Goal: Task Accomplishment & Management: Manage account settings

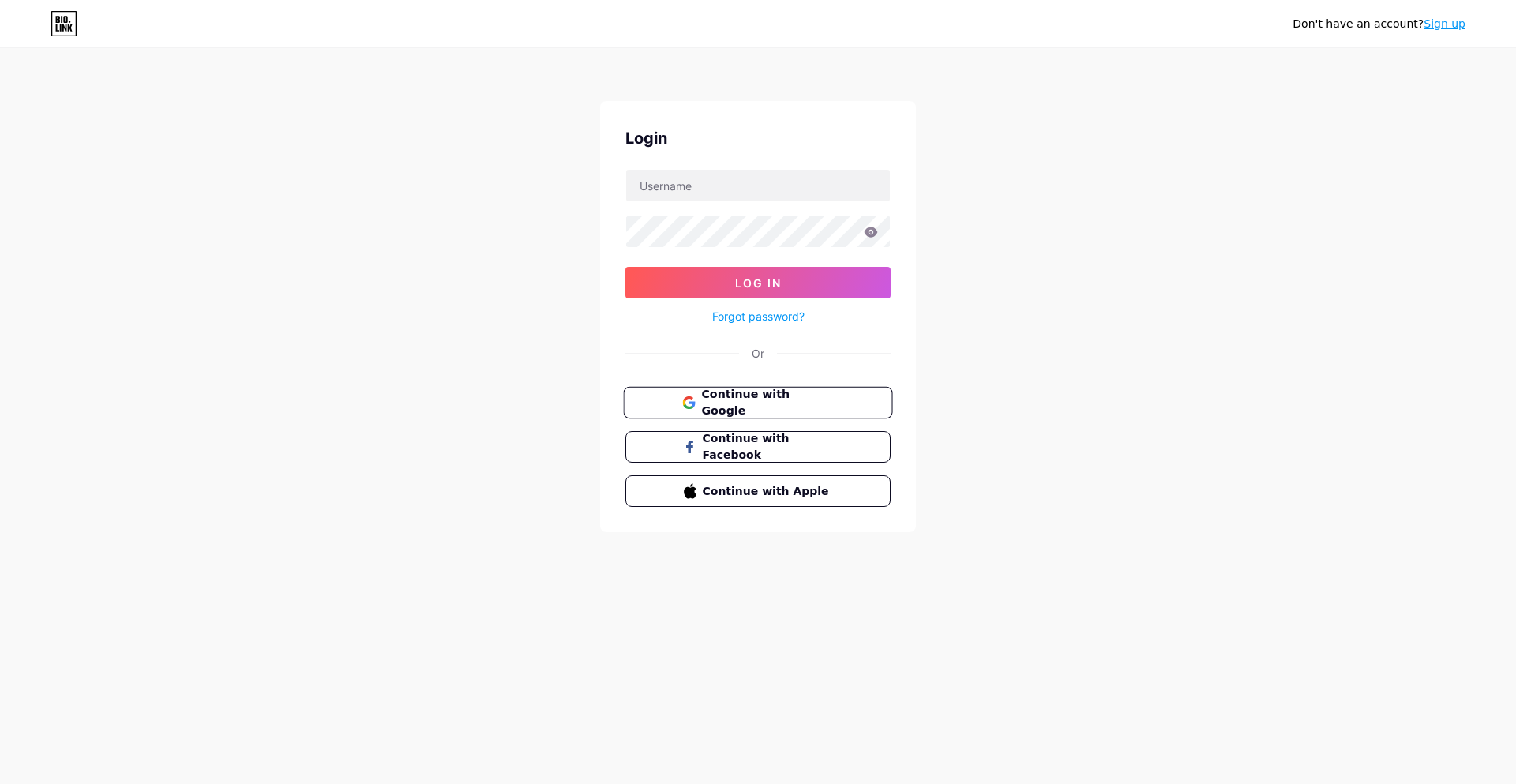
click at [753, 397] on span "Continue with Google" at bounding box center [767, 403] width 132 height 34
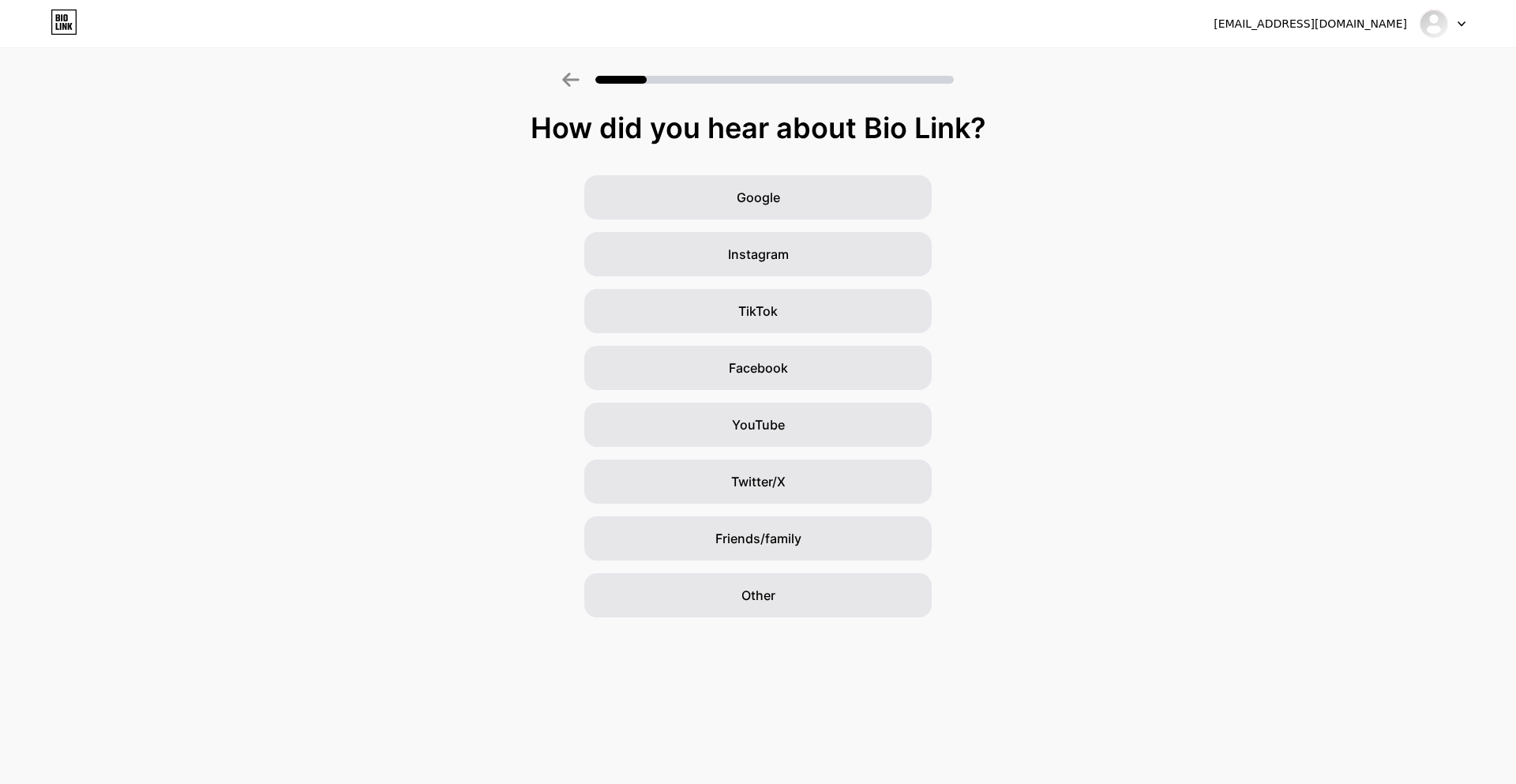
click at [569, 85] on icon at bounding box center [570, 80] width 16 height 14
click at [699, 612] on div "Other" at bounding box center [758, 594] width 348 height 44
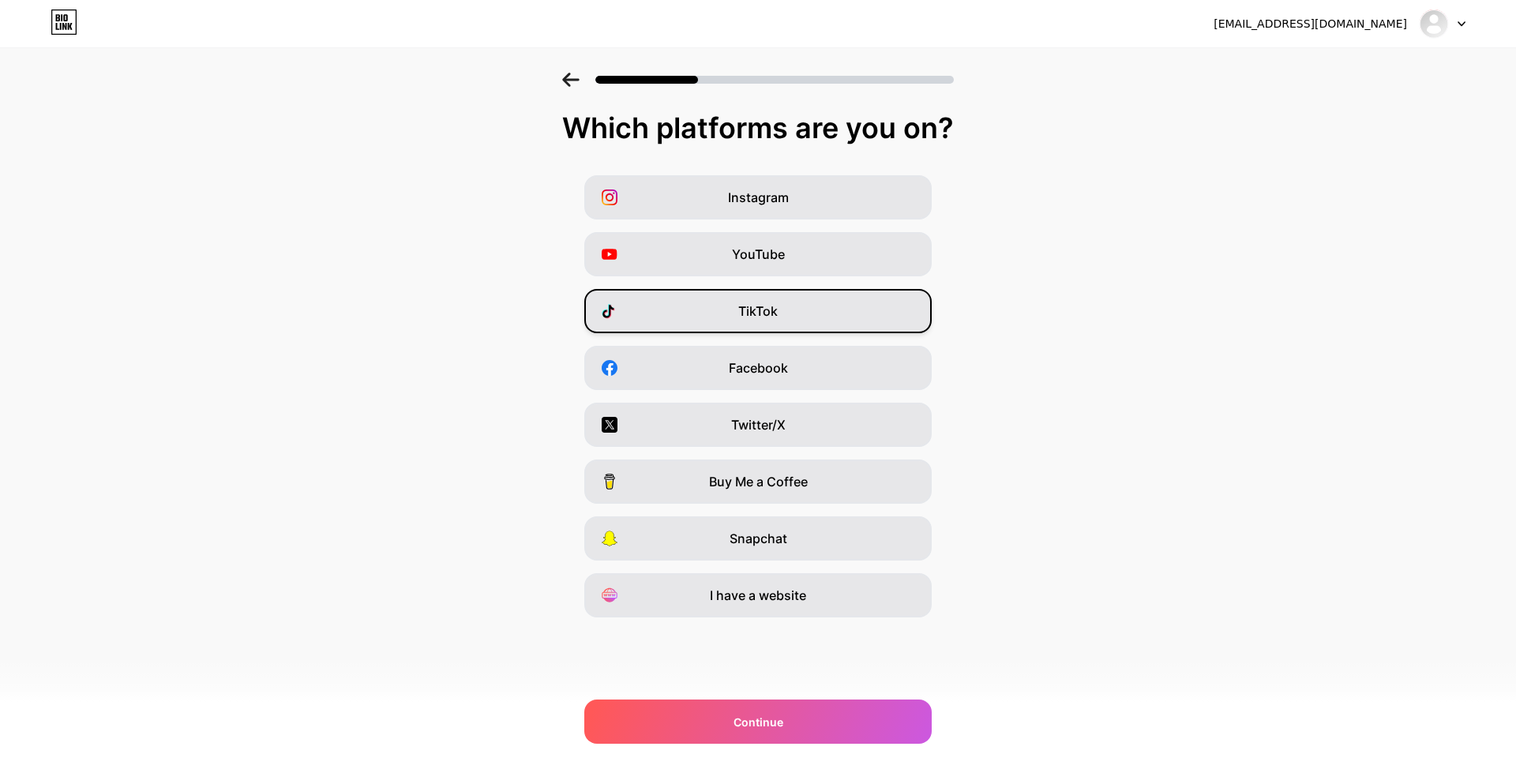
click at [755, 306] on span "TikTok" at bounding box center [758, 310] width 39 height 19
click at [764, 420] on span "Twitter/X" at bounding box center [758, 424] width 55 height 19
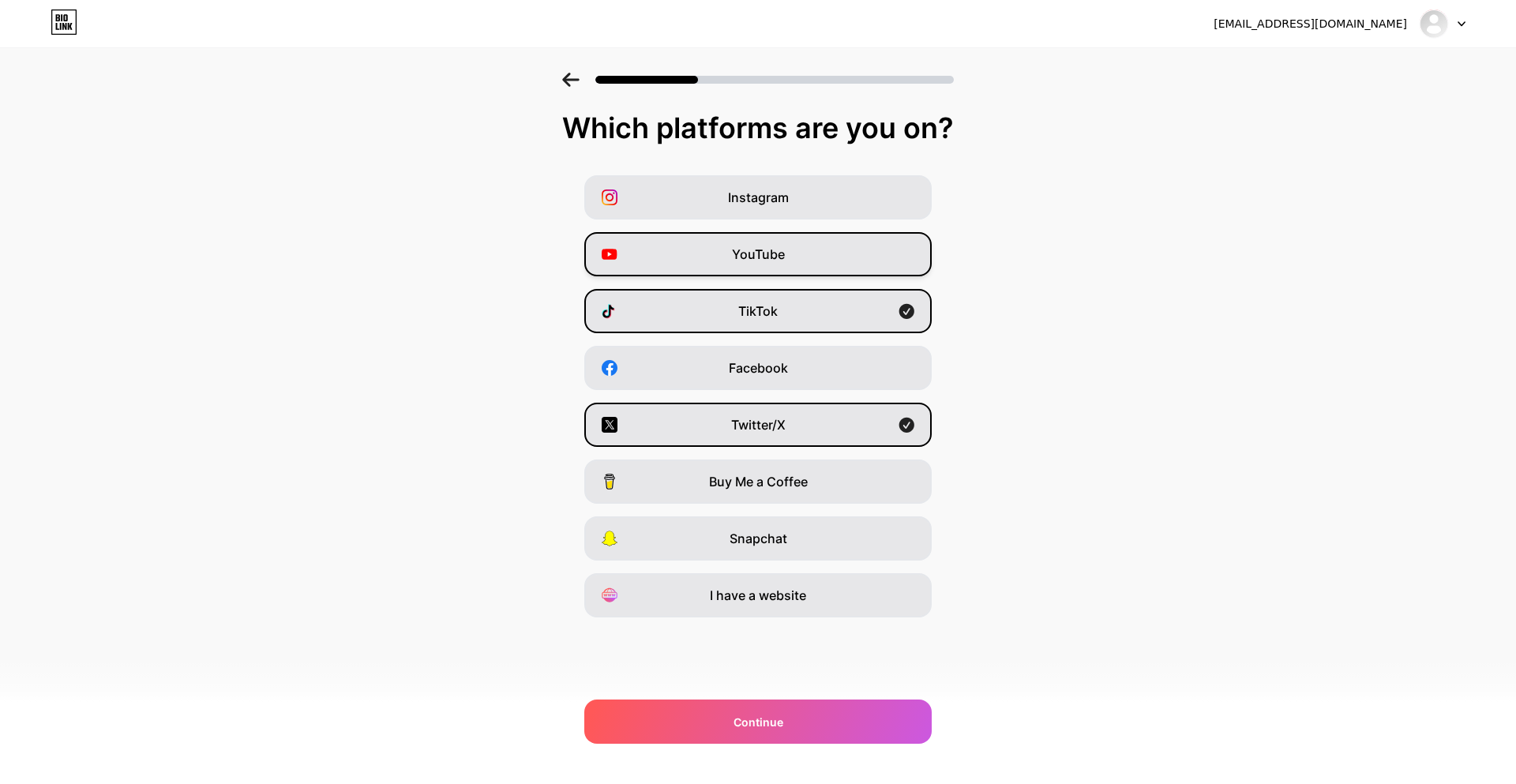
click at [741, 245] on span "YouTube" at bounding box center [758, 254] width 53 height 19
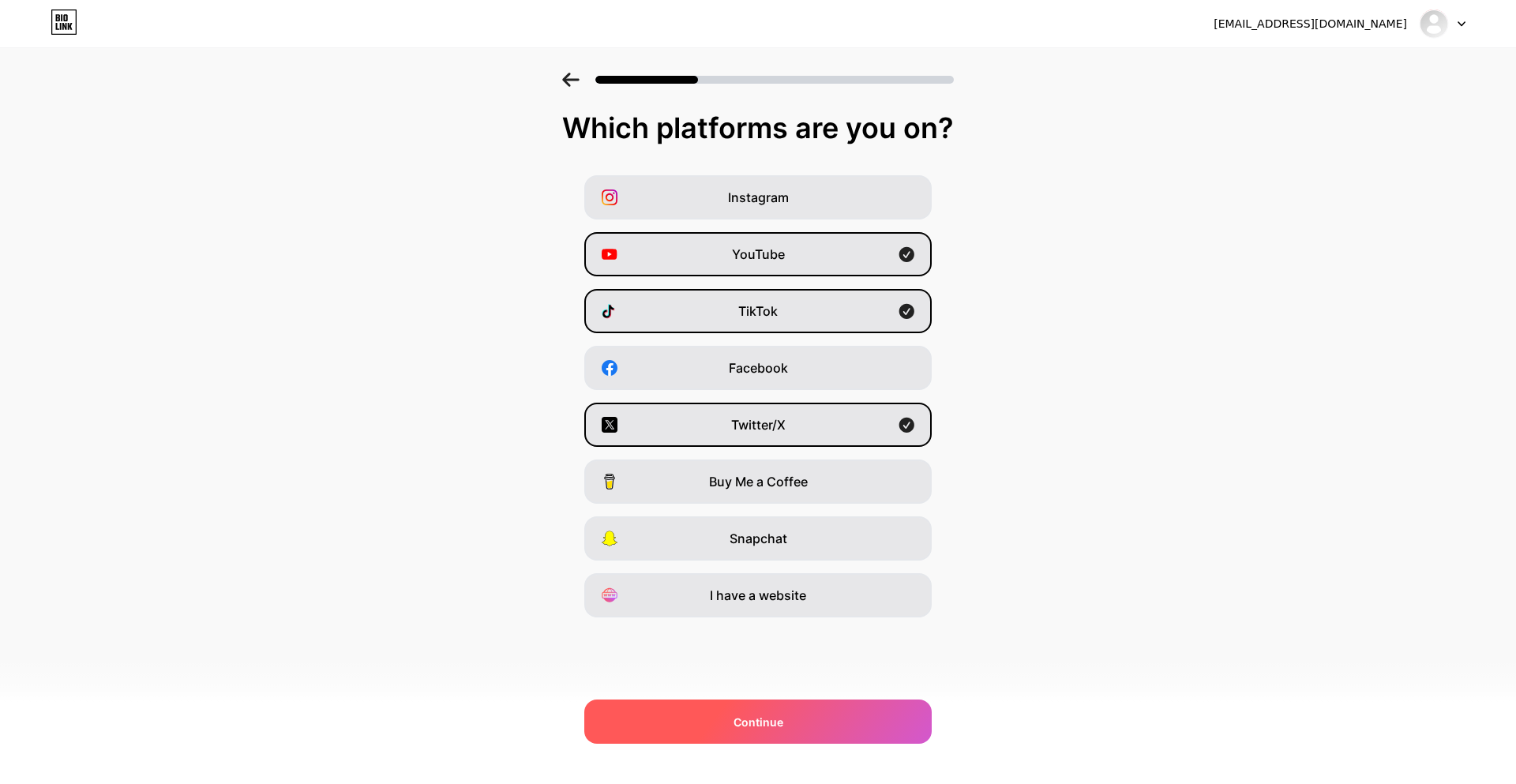
click at [809, 715] on div "Continue" at bounding box center [758, 720] width 348 height 44
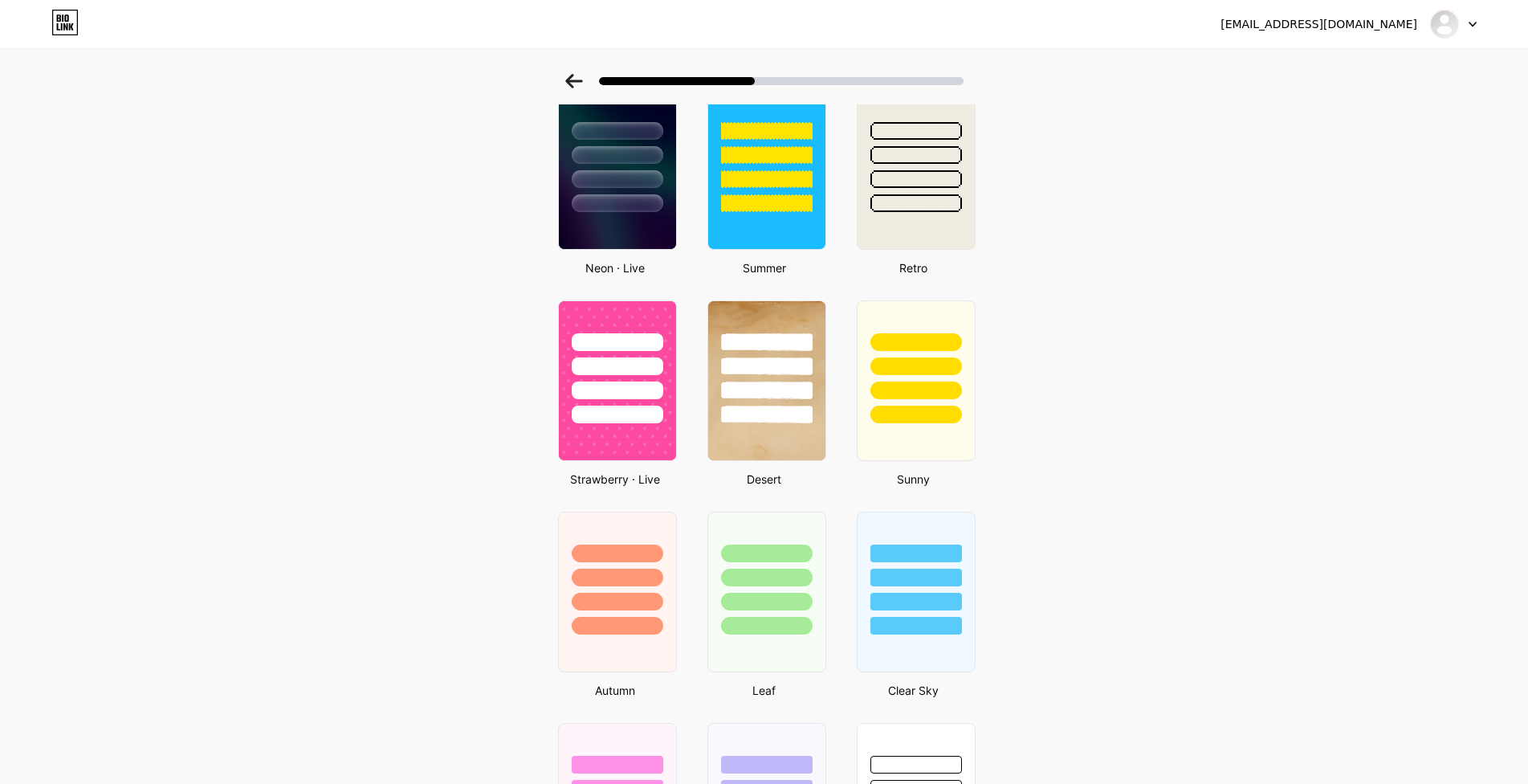
scroll to position [326, 0]
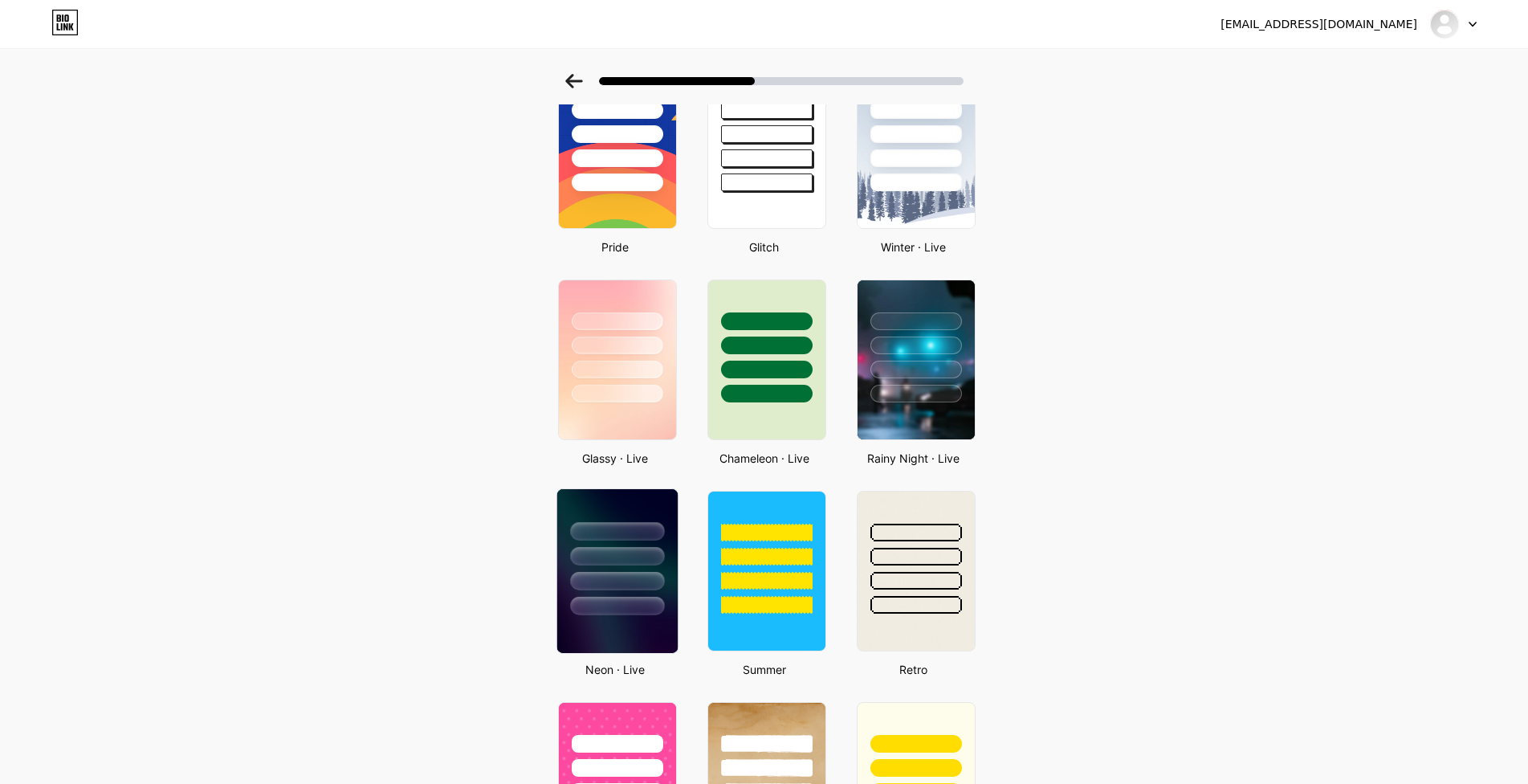
click at [622, 533] on div at bounding box center [616, 531] width 94 height 18
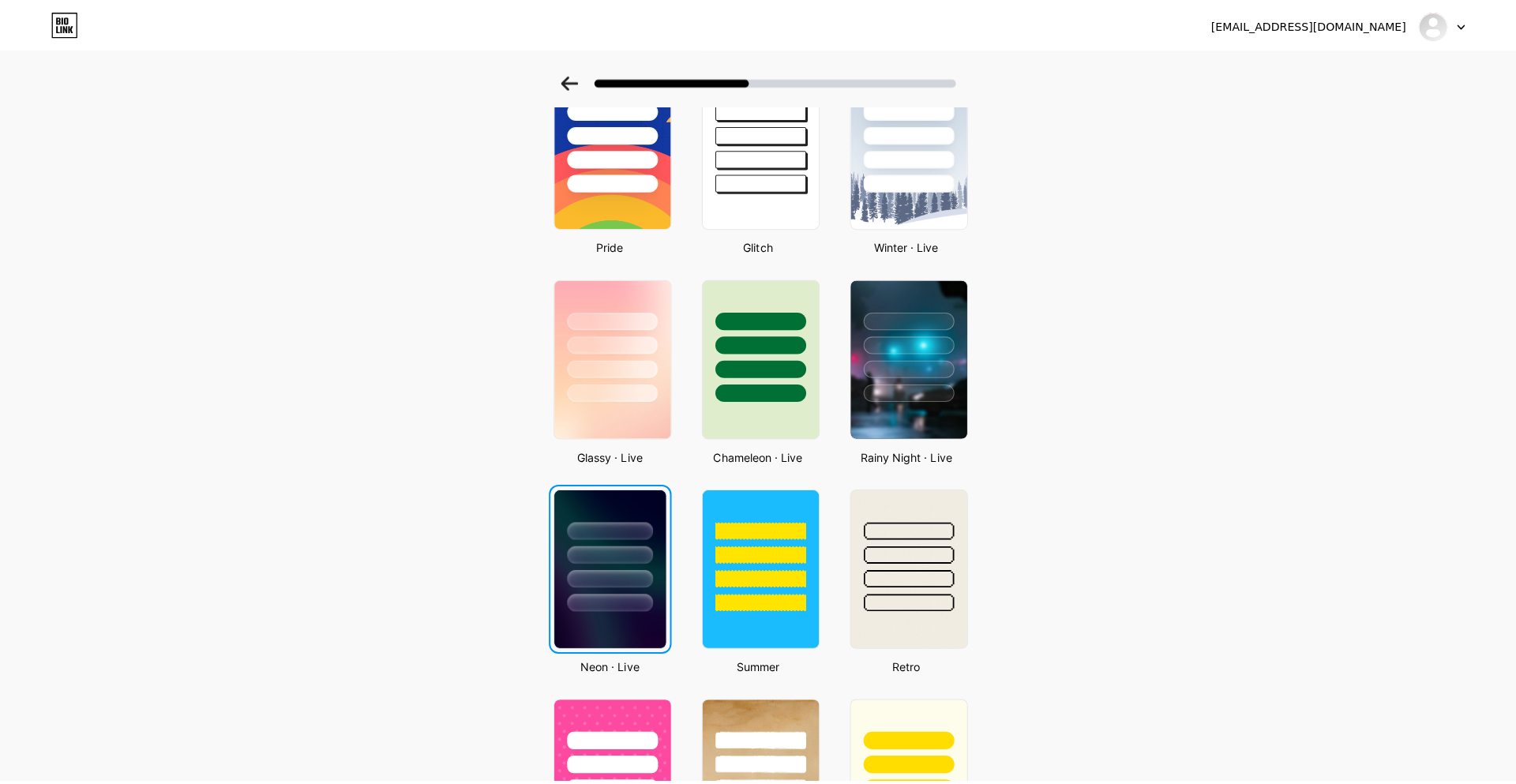
scroll to position [0, 0]
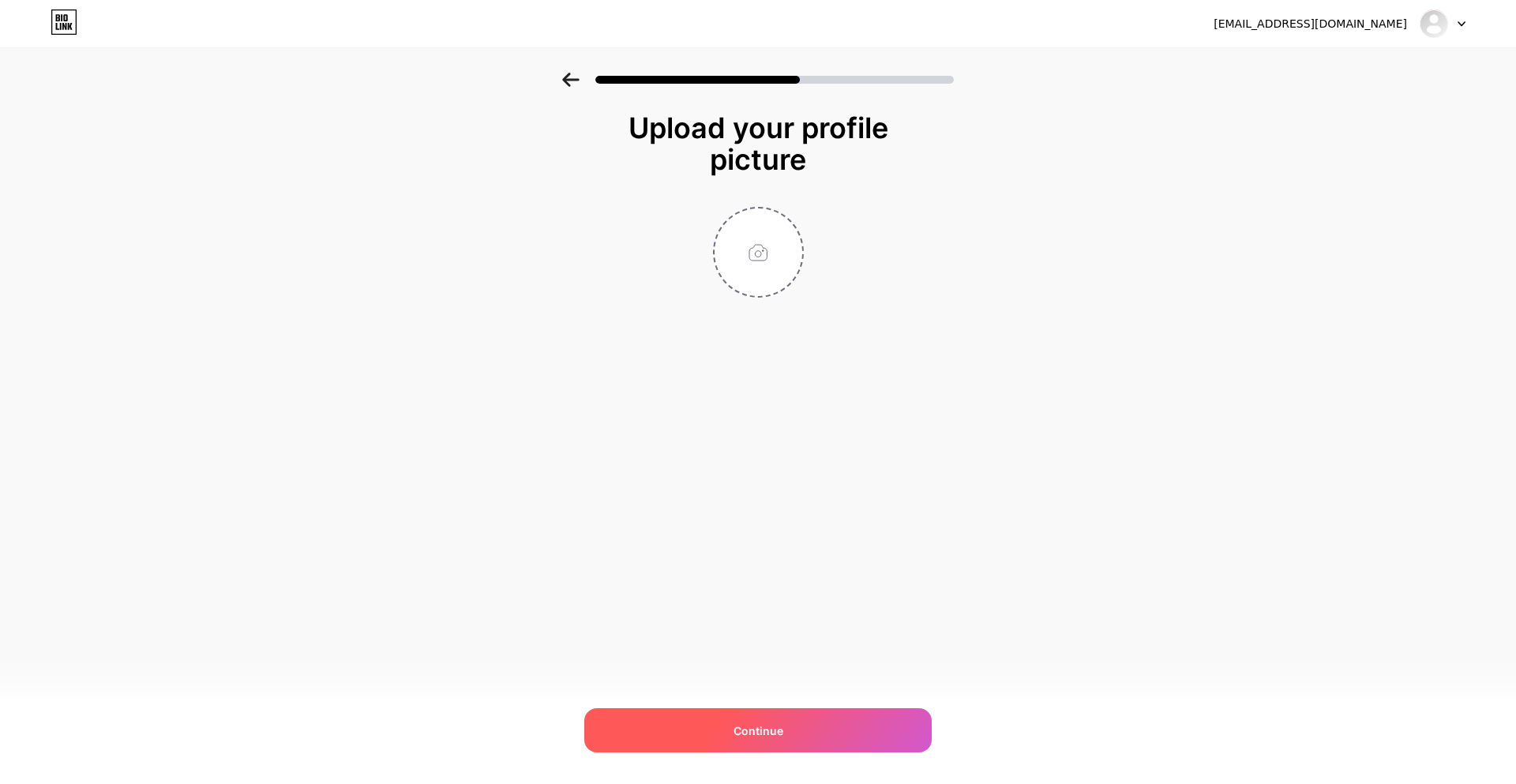
click at [813, 715] on div "Continue" at bounding box center [758, 729] width 348 height 44
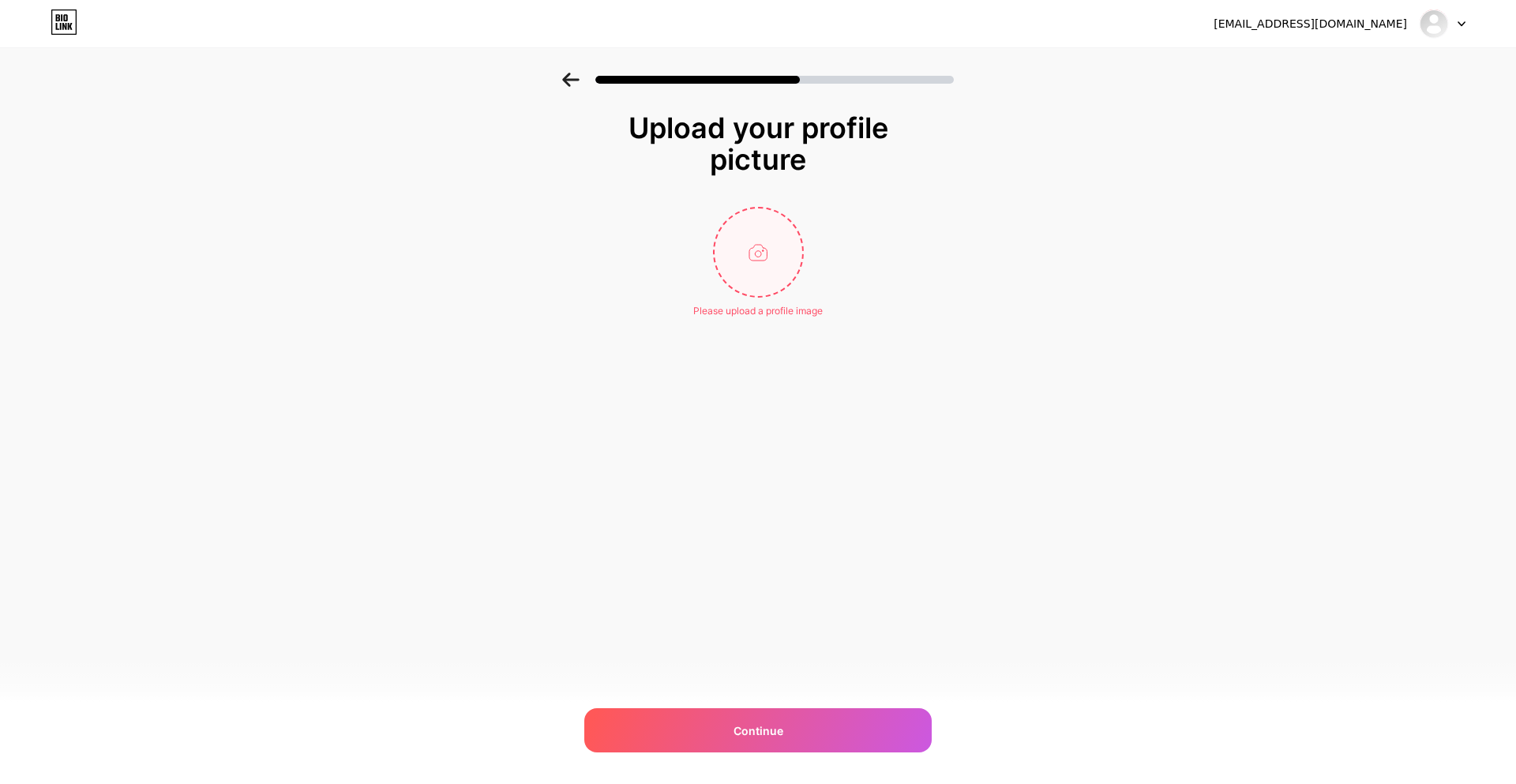
click at [768, 257] on input "file" at bounding box center [758, 253] width 88 height 88
type input "C:\fakepath\vitw banner no text for utube.png"
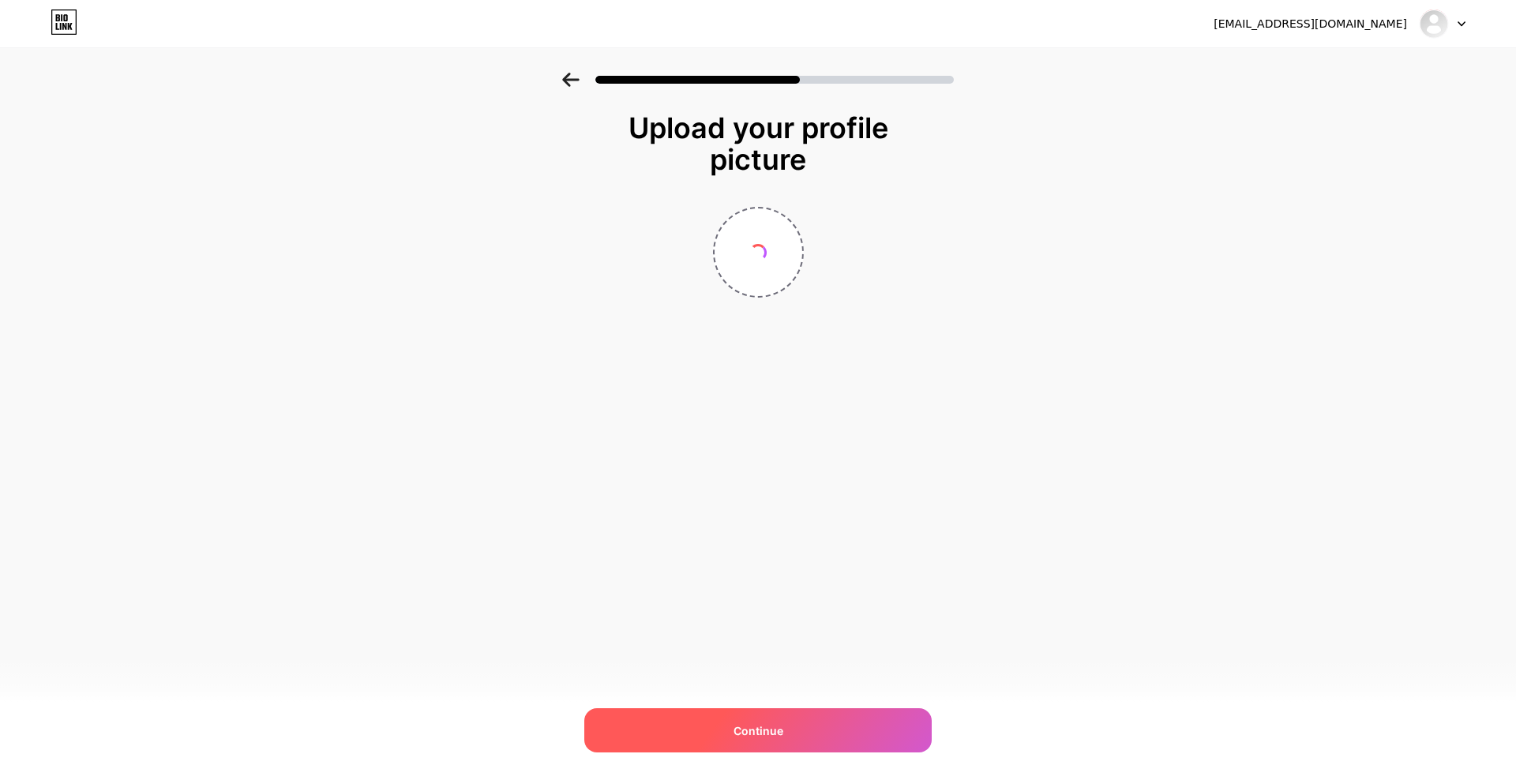
click at [798, 718] on div "Continue" at bounding box center [758, 729] width 348 height 44
click at [741, 738] on div "Continue" at bounding box center [758, 729] width 348 height 44
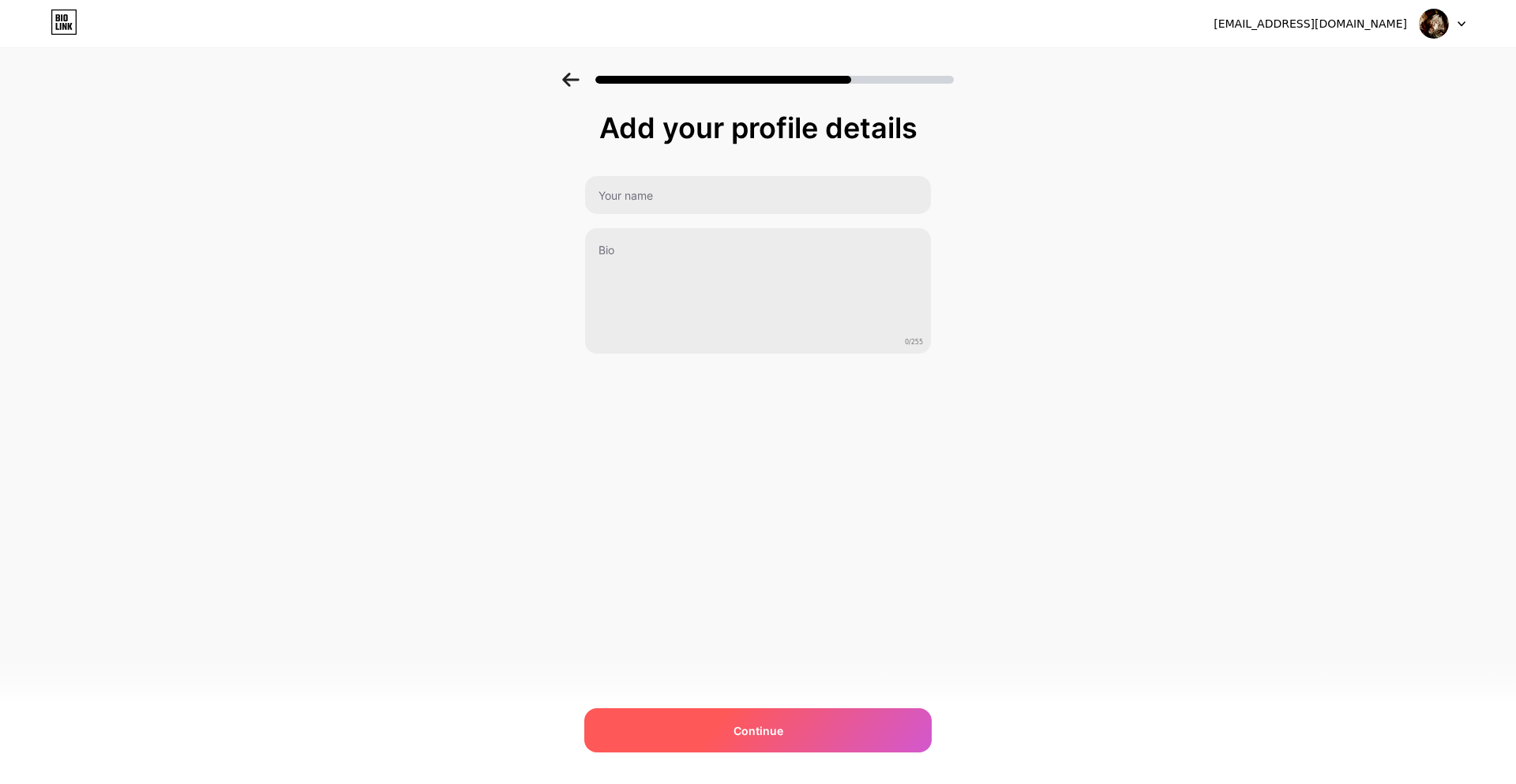
click at [741, 738] on span "Continue" at bounding box center [758, 730] width 49 height 16
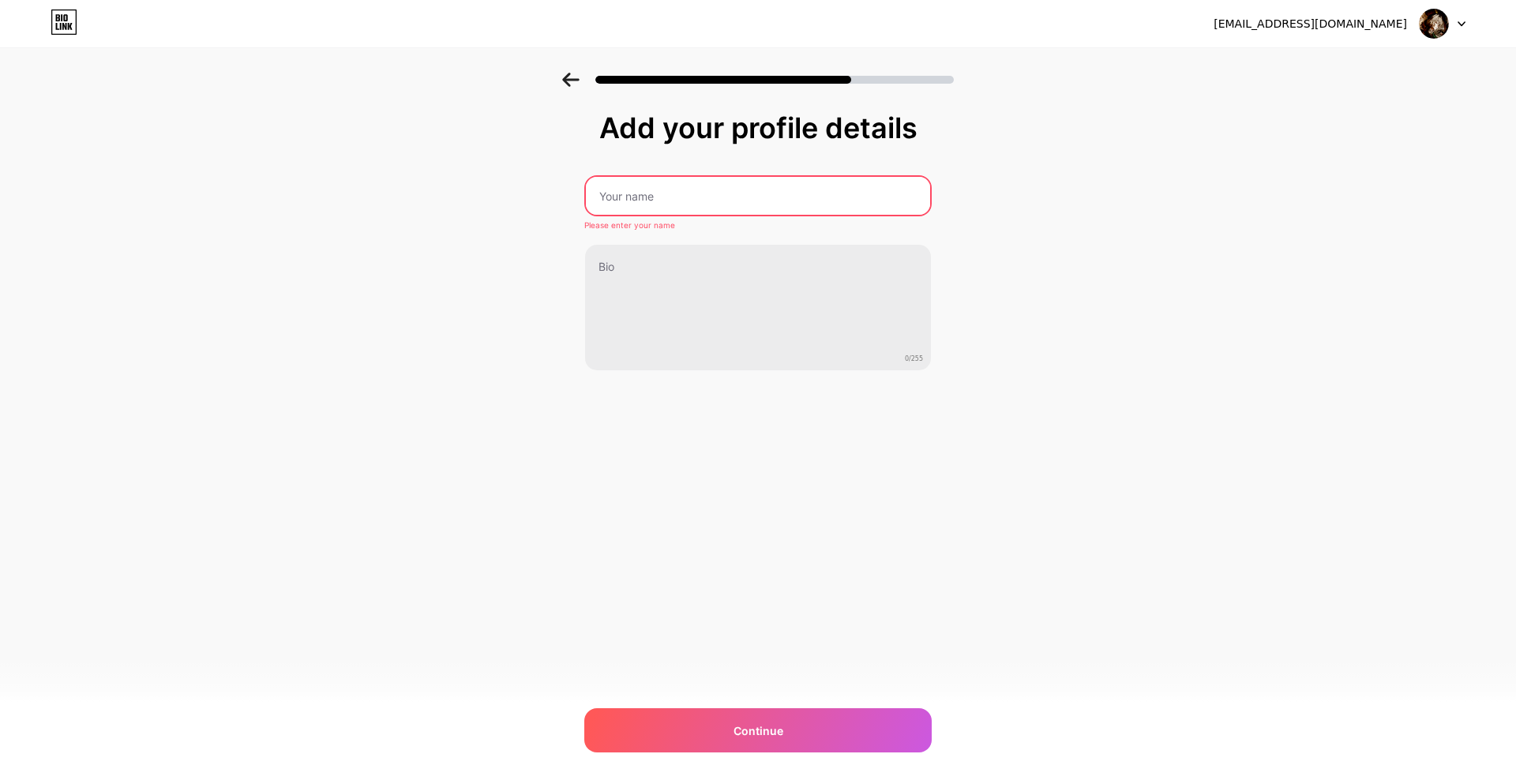
click at [709, 201] on input "text" at bounding box center [758, 195] width 344 height 38
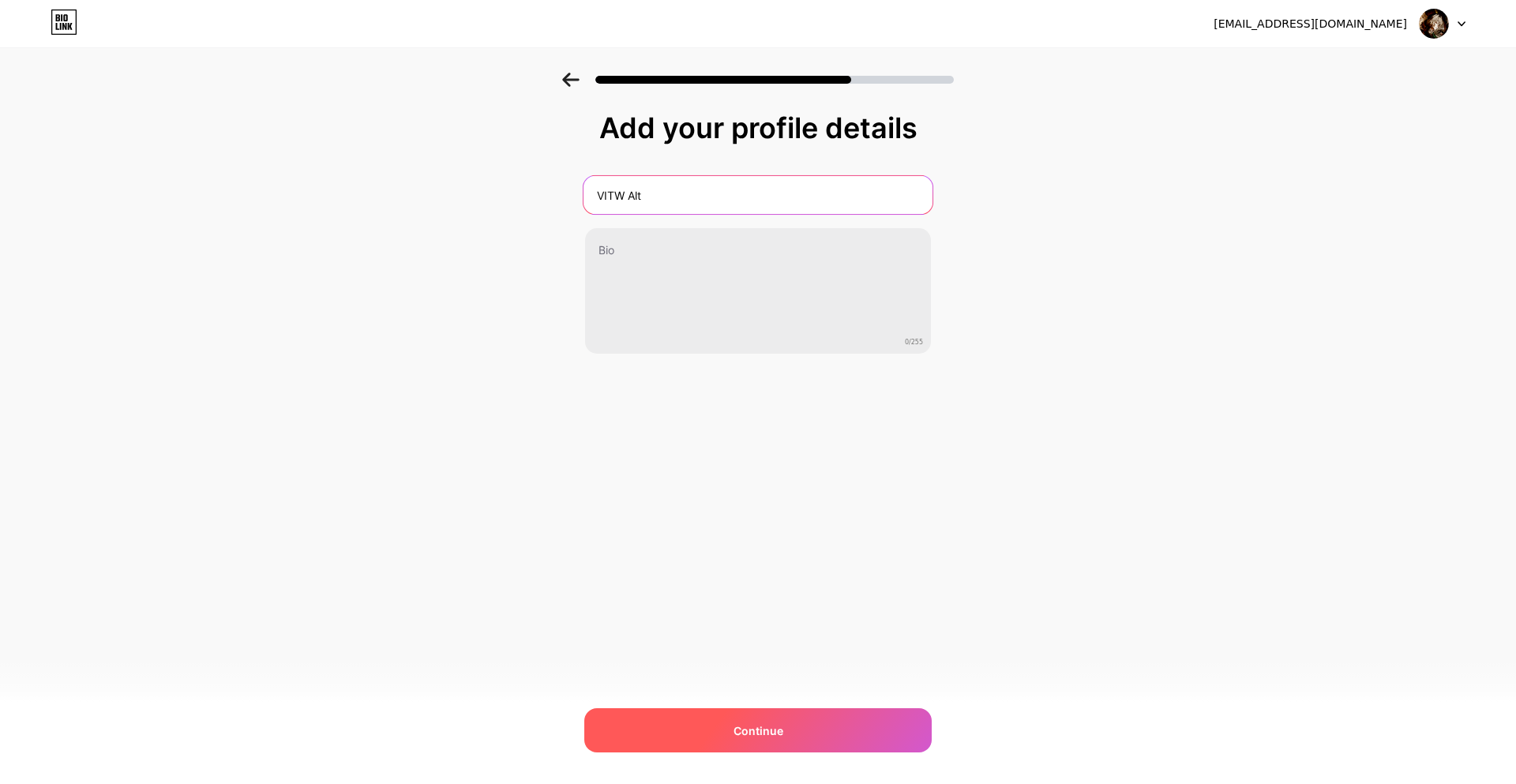
type input "VITW Alt"
click at [602, 728] on div "Continue" at bounding box center [758, 729] width 348 height 44
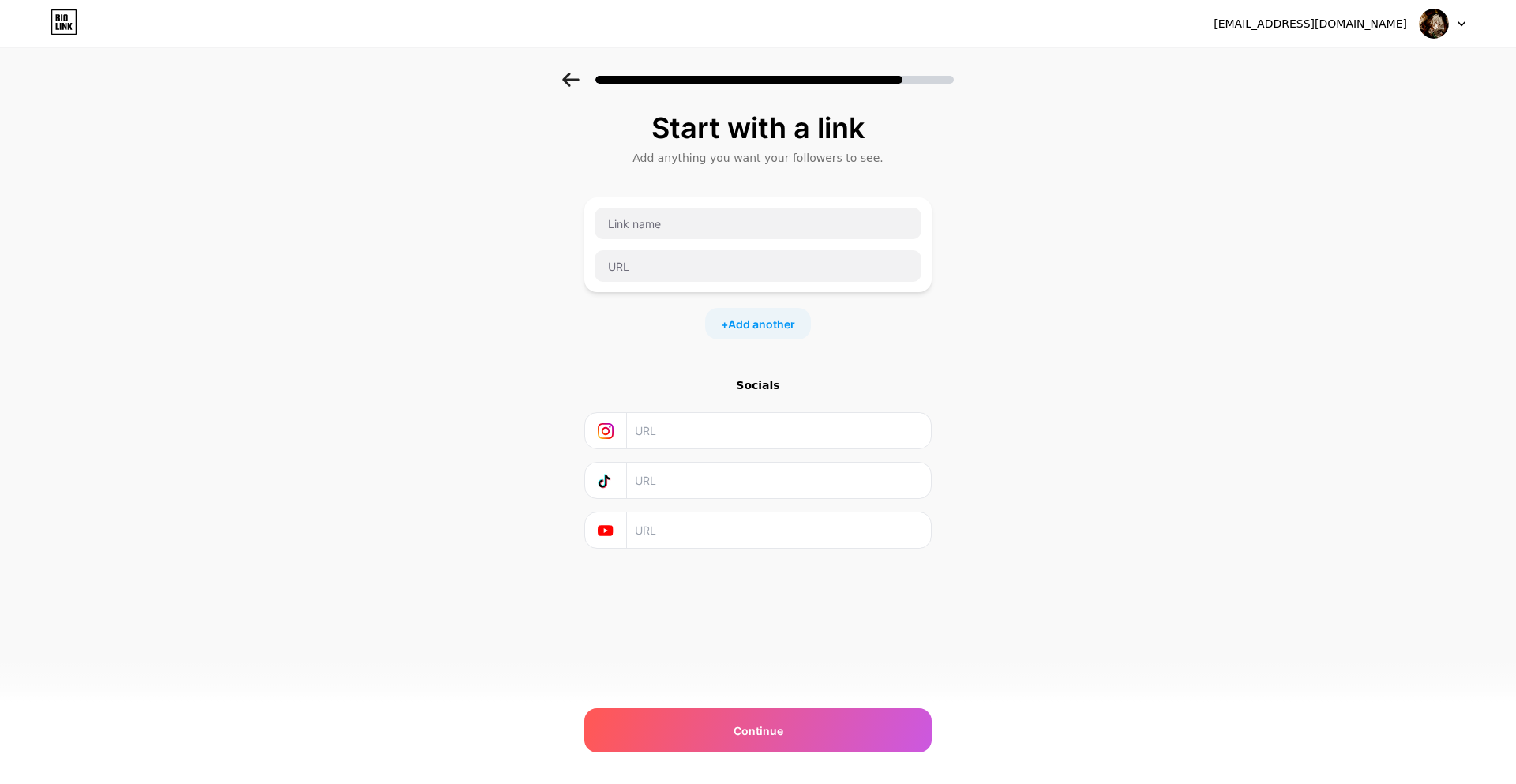
click at [1463, 28] on div at bounding box center [1442, 24] width 46 height 29
click at [1416, 64] on li "Logout" at bounding box center [1366, 65] width 195 height 43
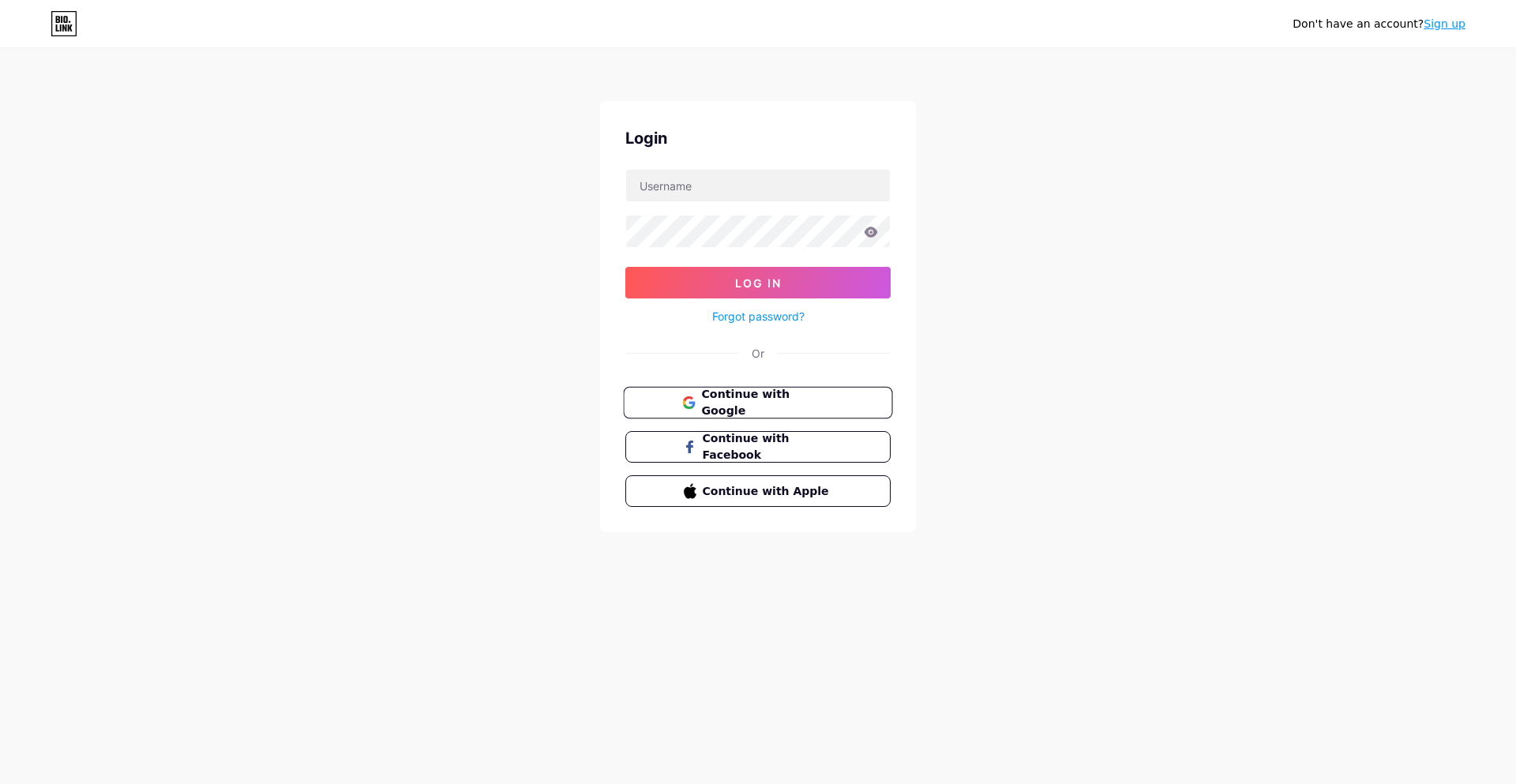
click at [846, 401] on button "Continue with Google" at bounding box center [758, 403] width 269 height 32
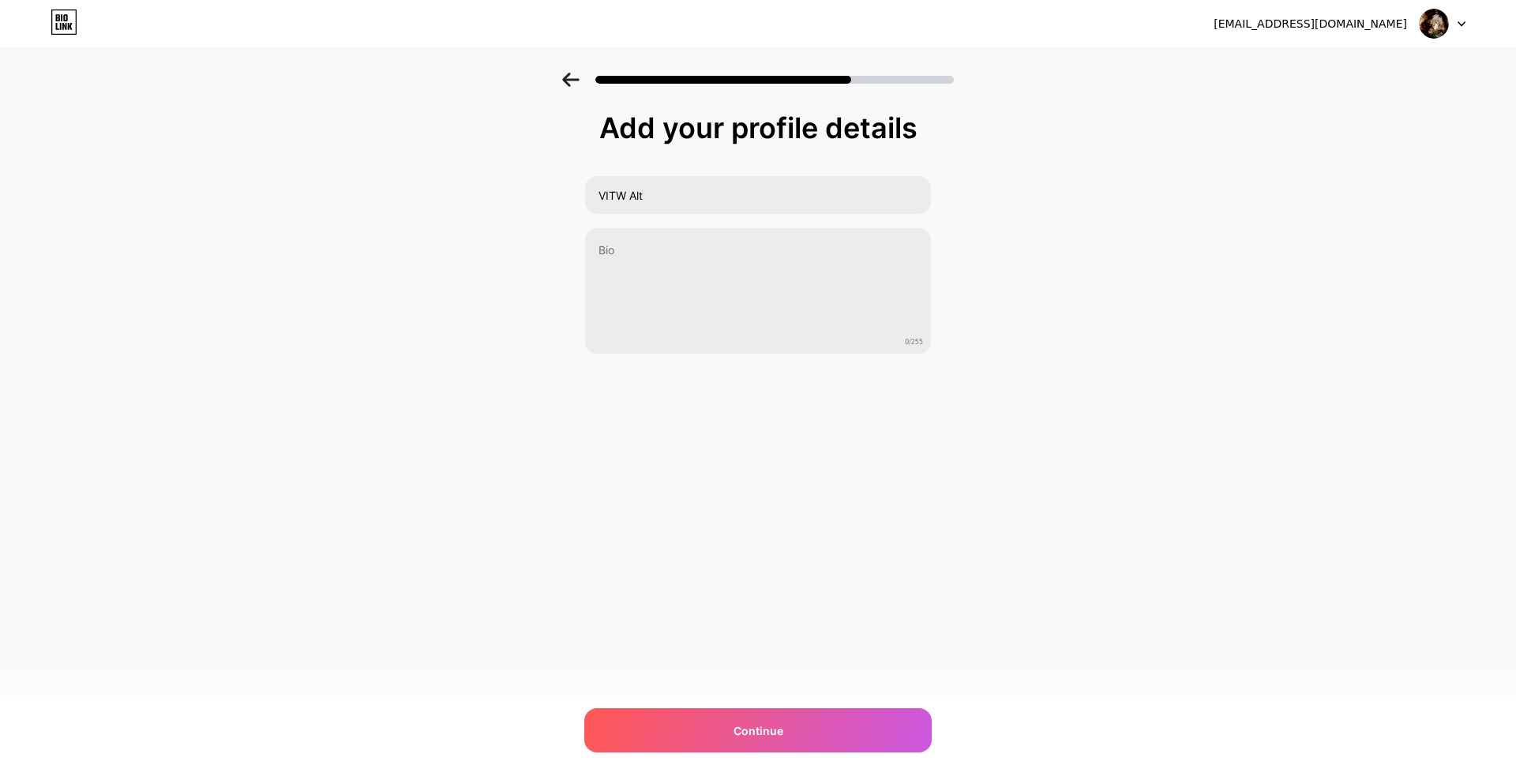
click at [567, 76] on icon at bounding box center [570, 80] width 16 height 14
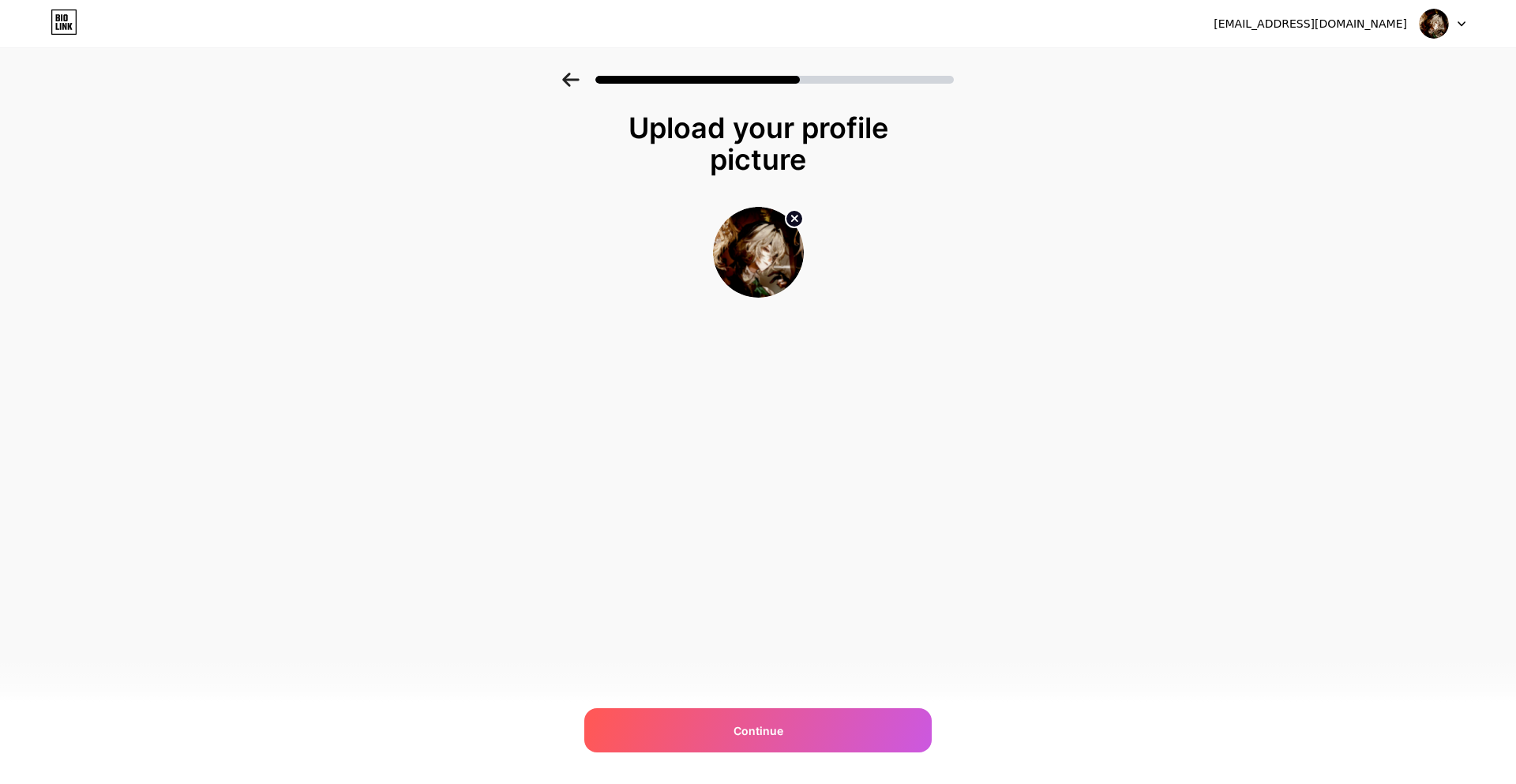
click at [1444, 21] on img at bounding box center [1434, 23] width 30 height 30
click at [1354, 67] on li "Logout" at bounding box center [1366, 65] width 195 height 43
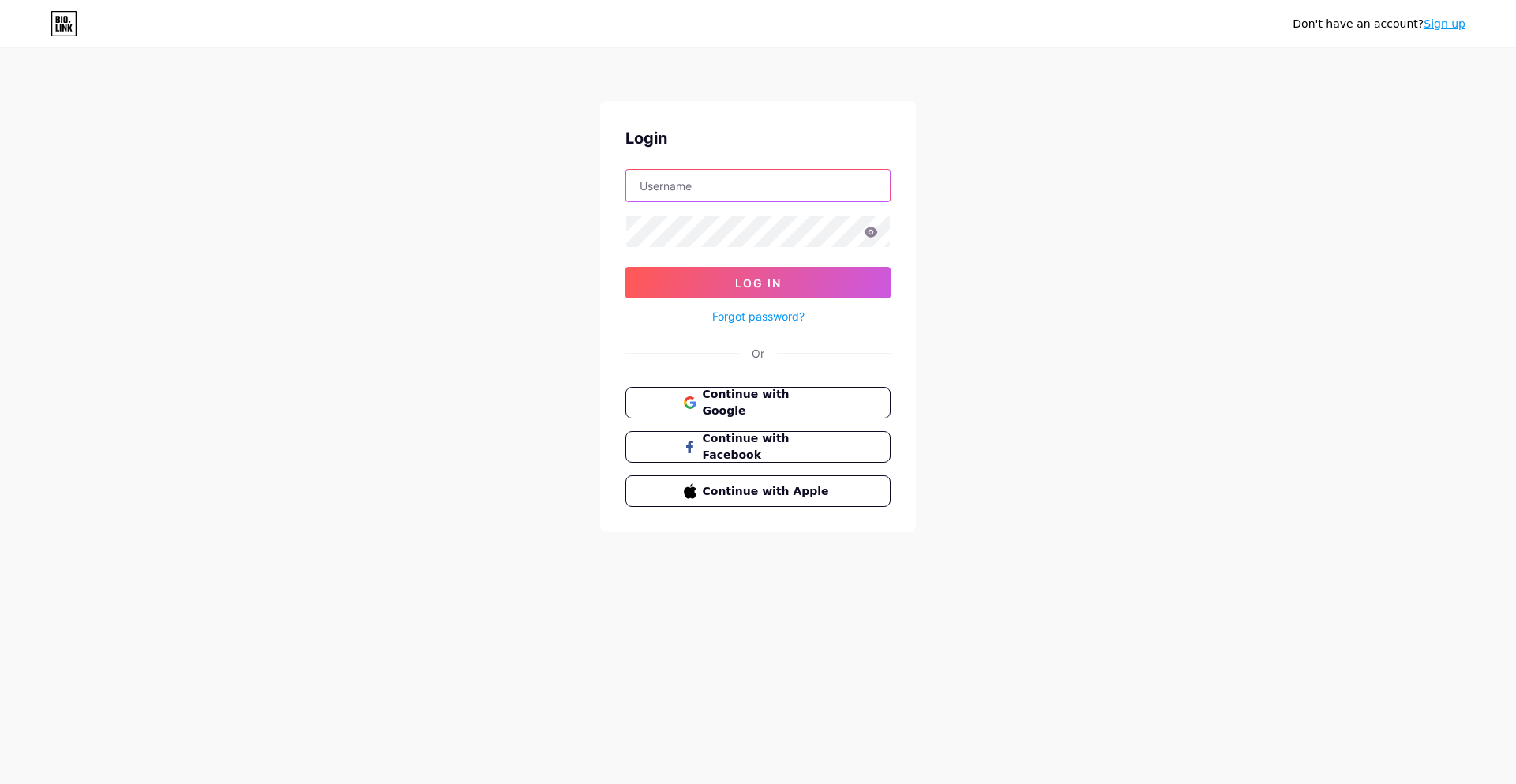
click at [738, 195] on input "text" at bounding box center [758, 185] width 264 height 31
type input "c"
click at [626, 267] on button "Log In" at bounding box center [758, 282] width 265 height 31
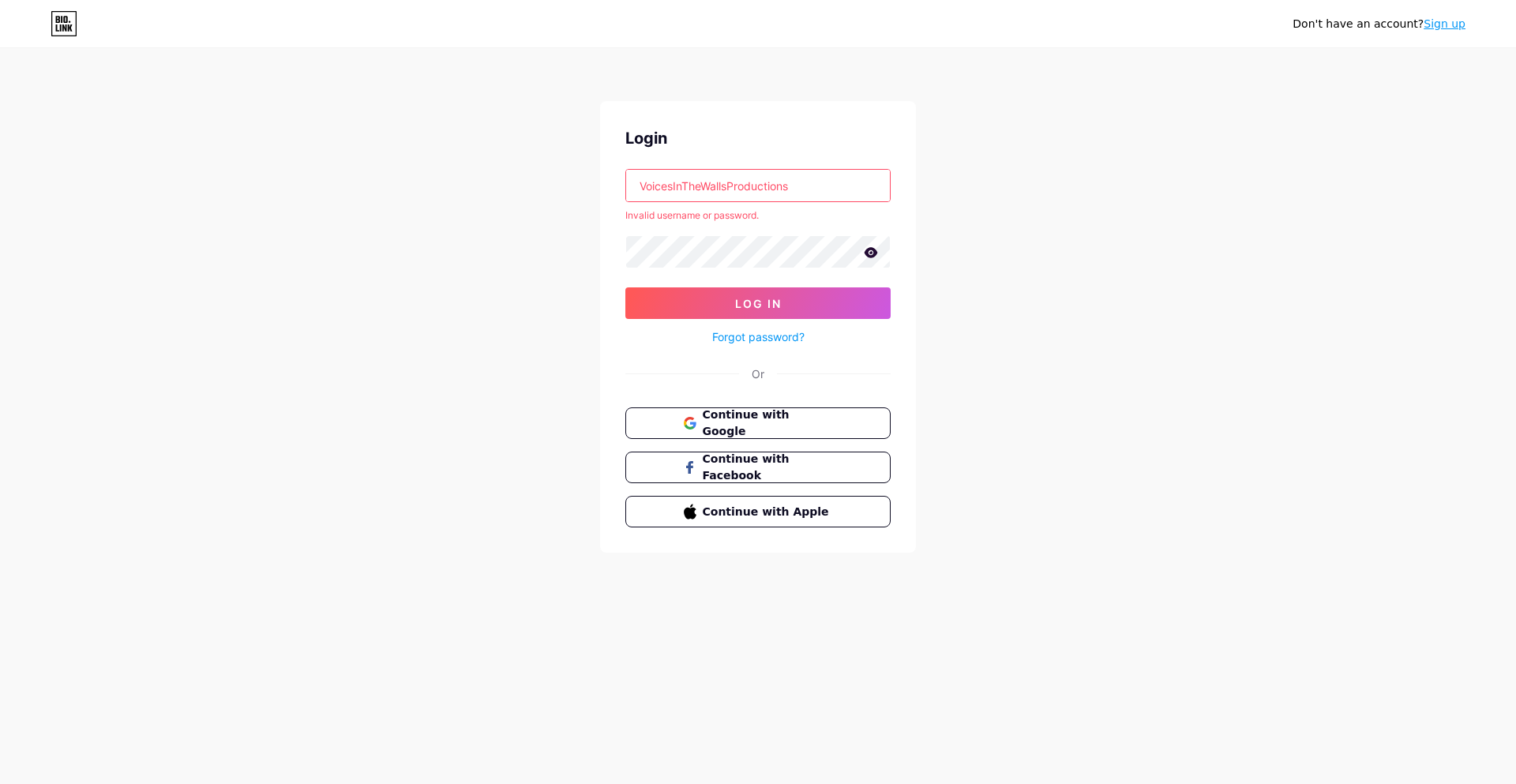
click at [814, 193] on input "VoicesInTheWallsProductions" at bounding box center [758, 185] width 264 height 31
drag, startPoint x: 802, startPoint y: 178, endPoint x: 520, endPoint y: 187, distance: 282.1
click at [520, 187] on div "Don't have an account? Sign up Login VoicesInTheWallsProductions Invalid userna…" at bounding box center [758, 301] width 1516 height 603
type input "@"
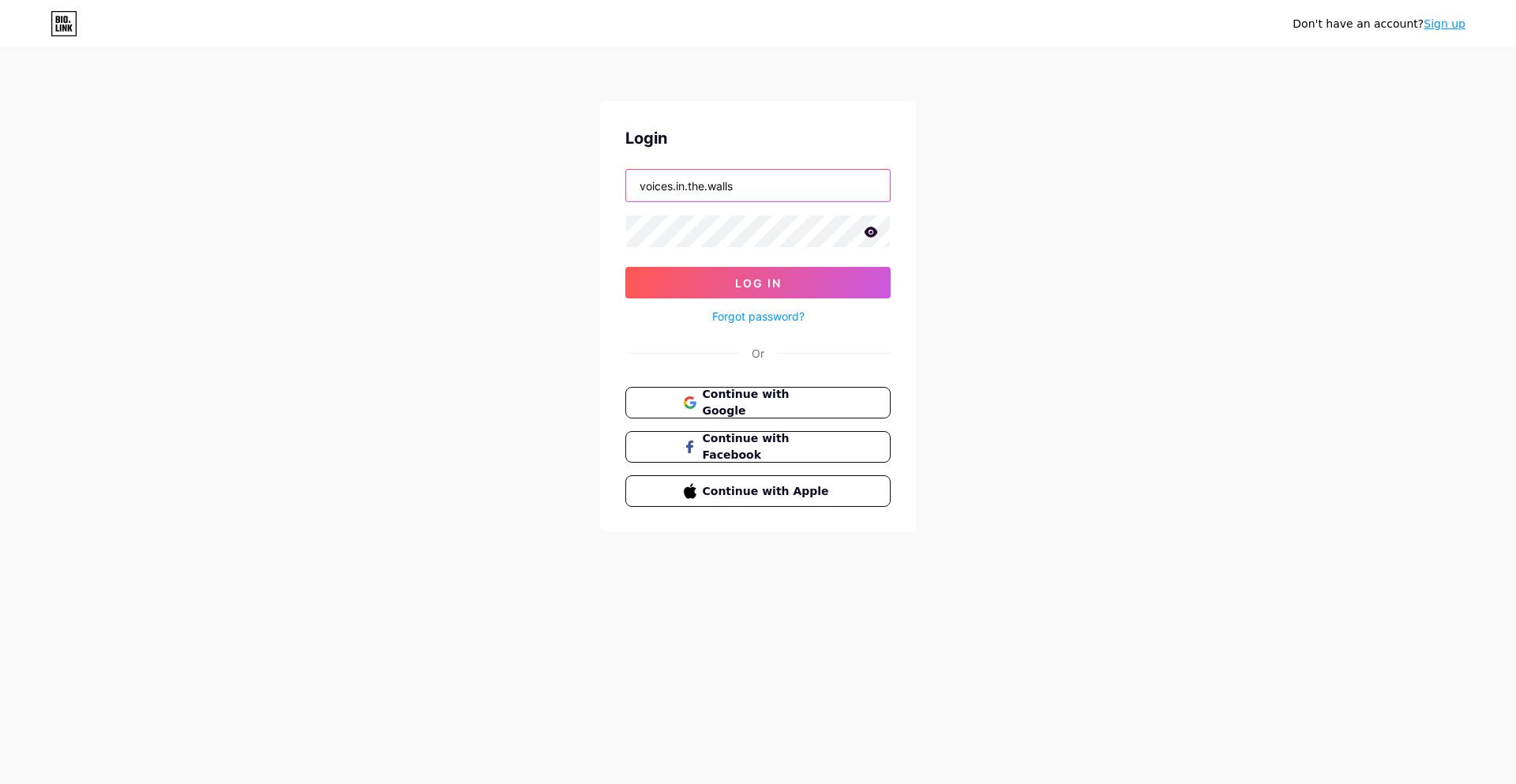
click at [626, 267] on button "Log In" at bounding box center [758, 282] width 265 height 31
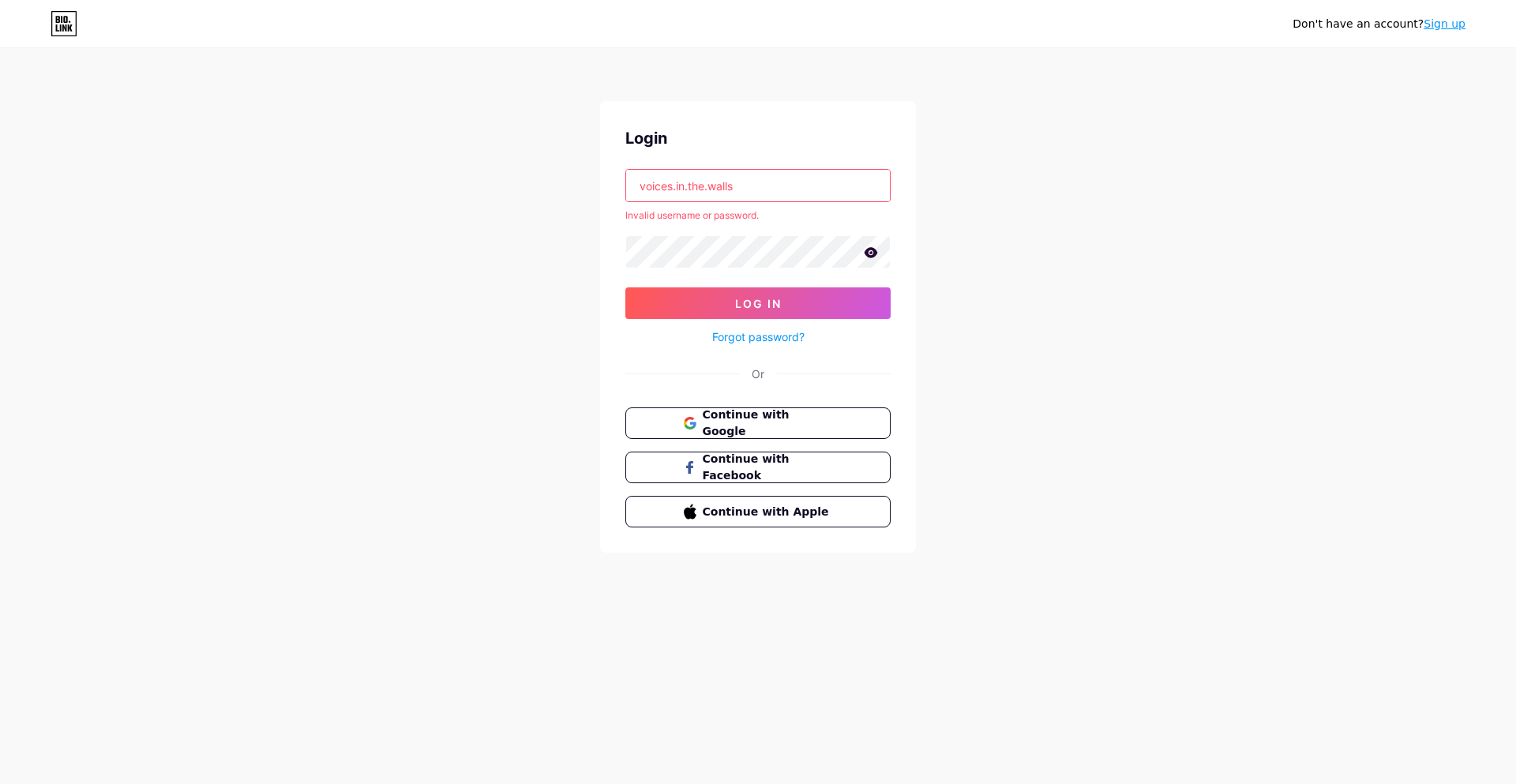
click at [641, 190] on input "voices.in.the.walls" at bounding box center [758, 185] width 264 height 31
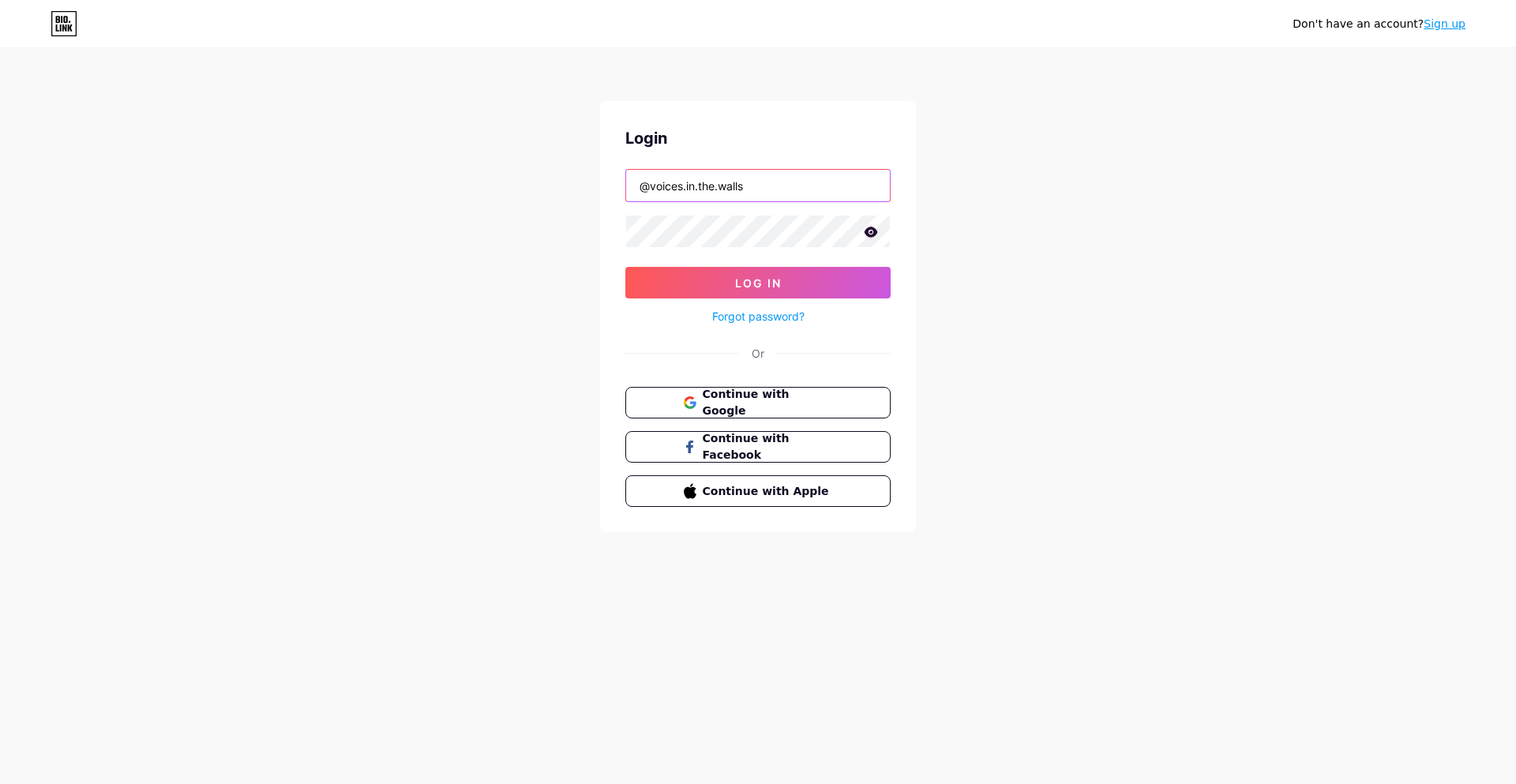
type input "@voices.in.the.walls"
click at [626, 267] on button "Log In" at bounding box center [758, 282] width 265 height 31
